Goal: Transaction & Acquisition: Purchase product/service

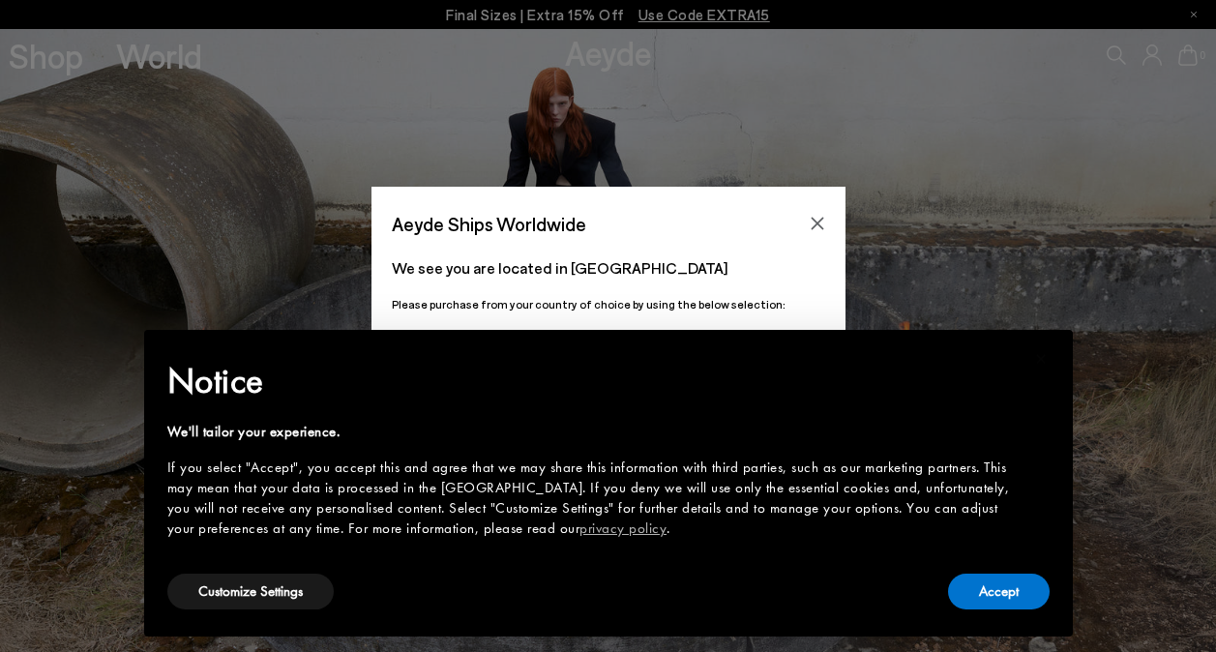
click at [810, 226] on icon "Close" at bounding box center [817, 223] width 15 height 15
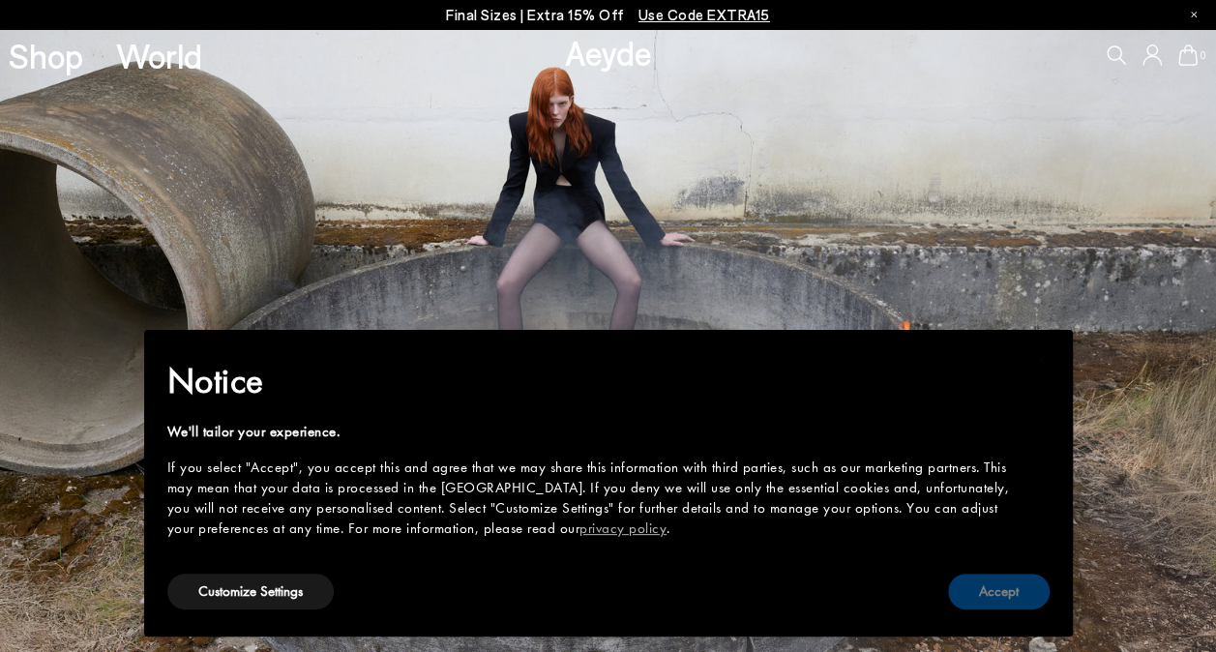
click at [966, 584] on button "Accept" at bounding box center [999, 592] width 102 height 36
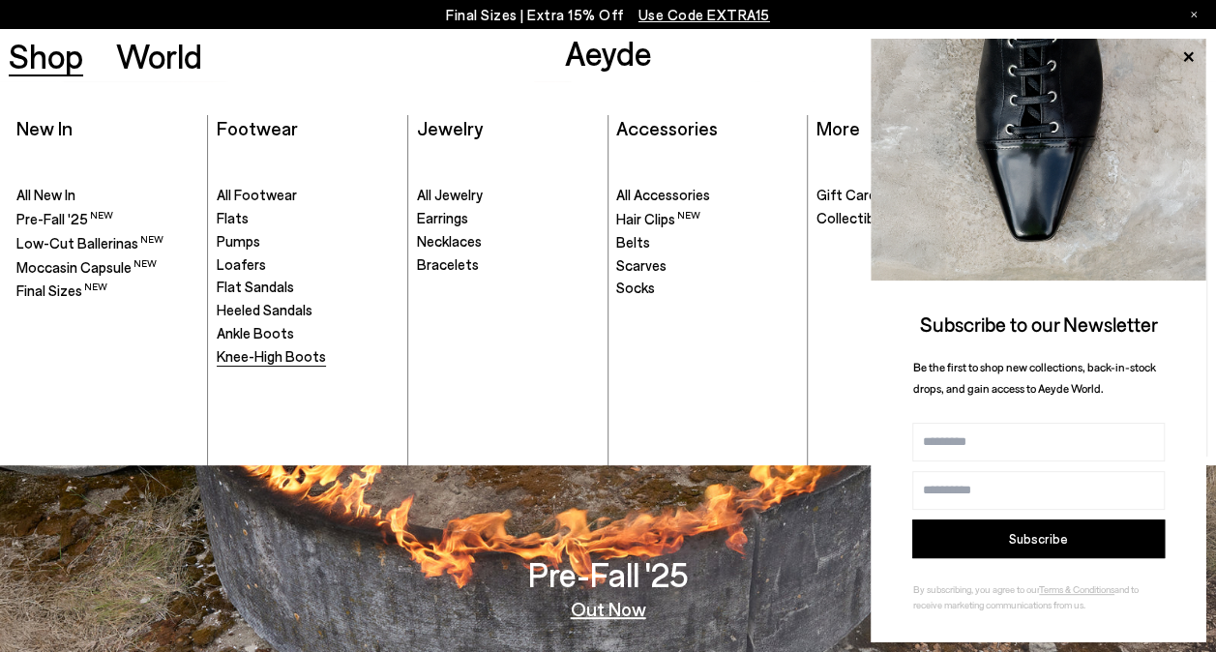
click at [258, 361] on span "Knee-High Boots" at bounding box center [271, 355] width 109 height 17
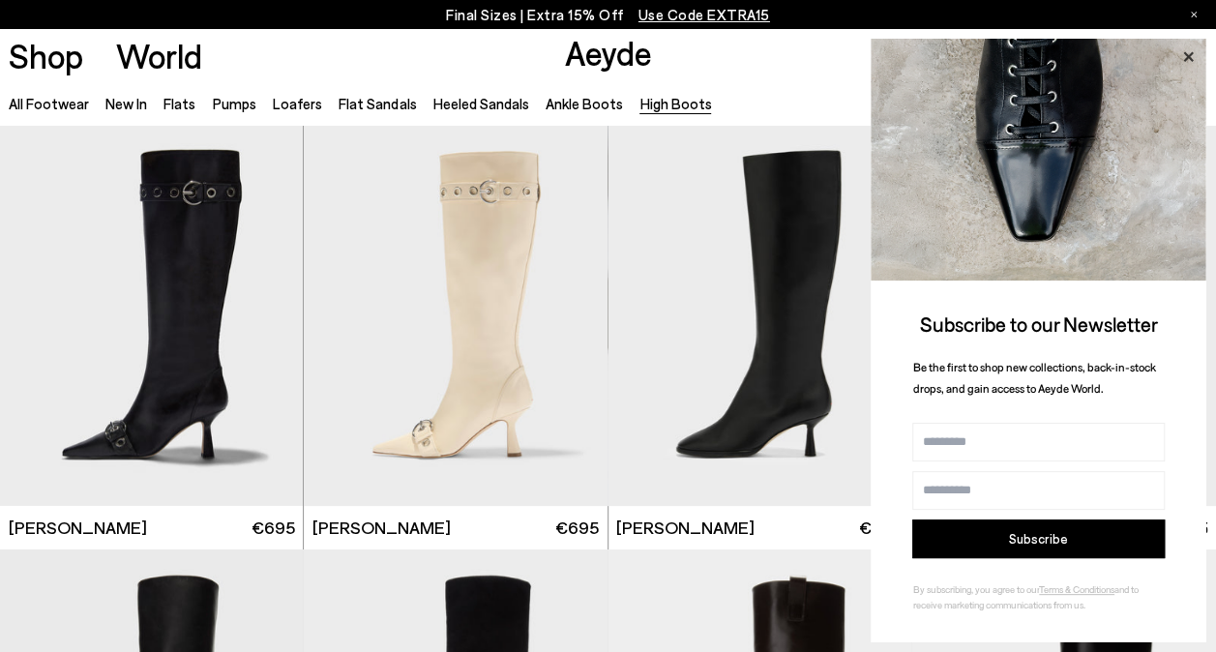
click at [1183, 54] on icon at bounding box center [1187, 56] width 25 height 25
